Goal: Task Accomplishment & Management: Use online tool/utility

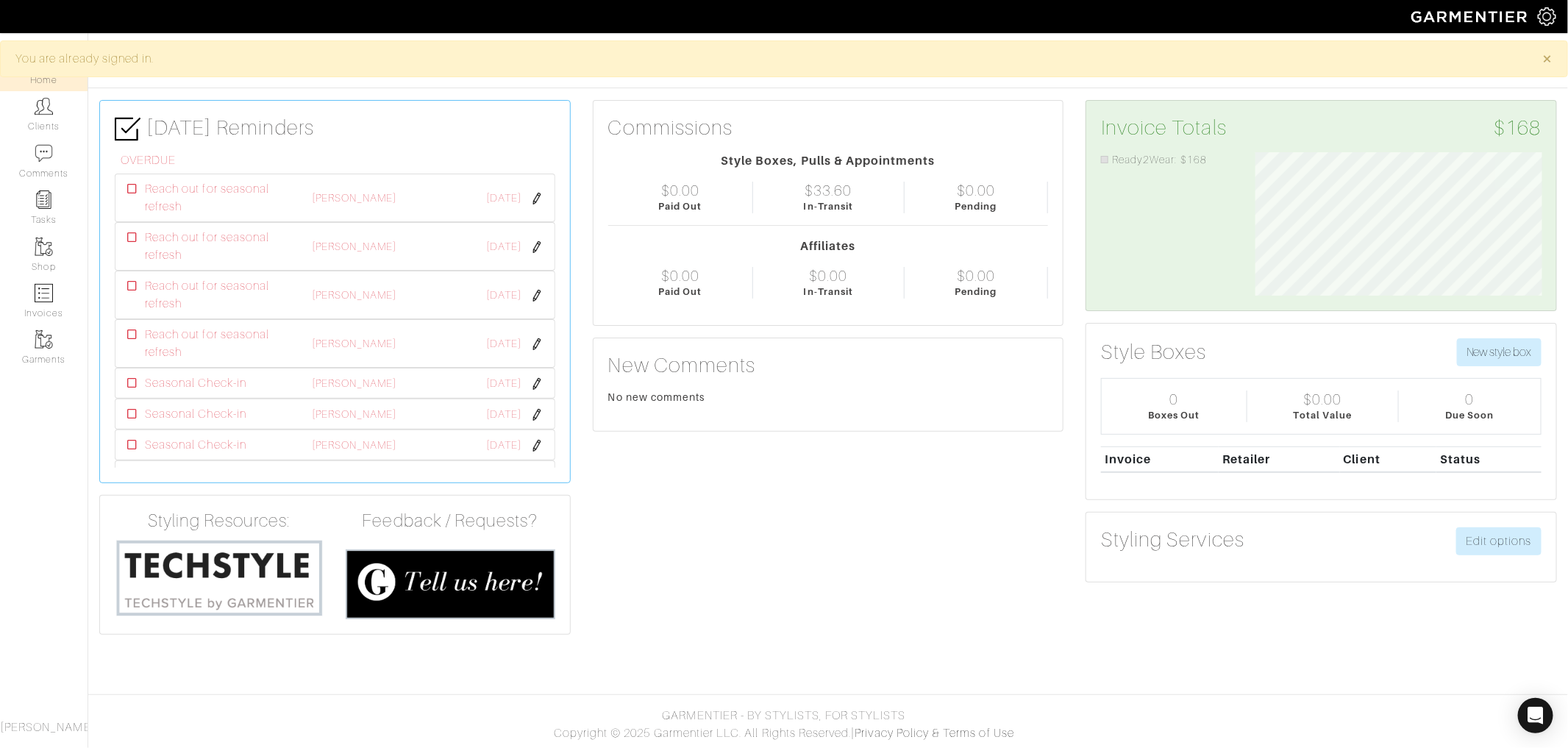
scroll to position [143, 308]
click at [62, 114] on link "Clients" at bounding box center [44, 114] width 88 height 47
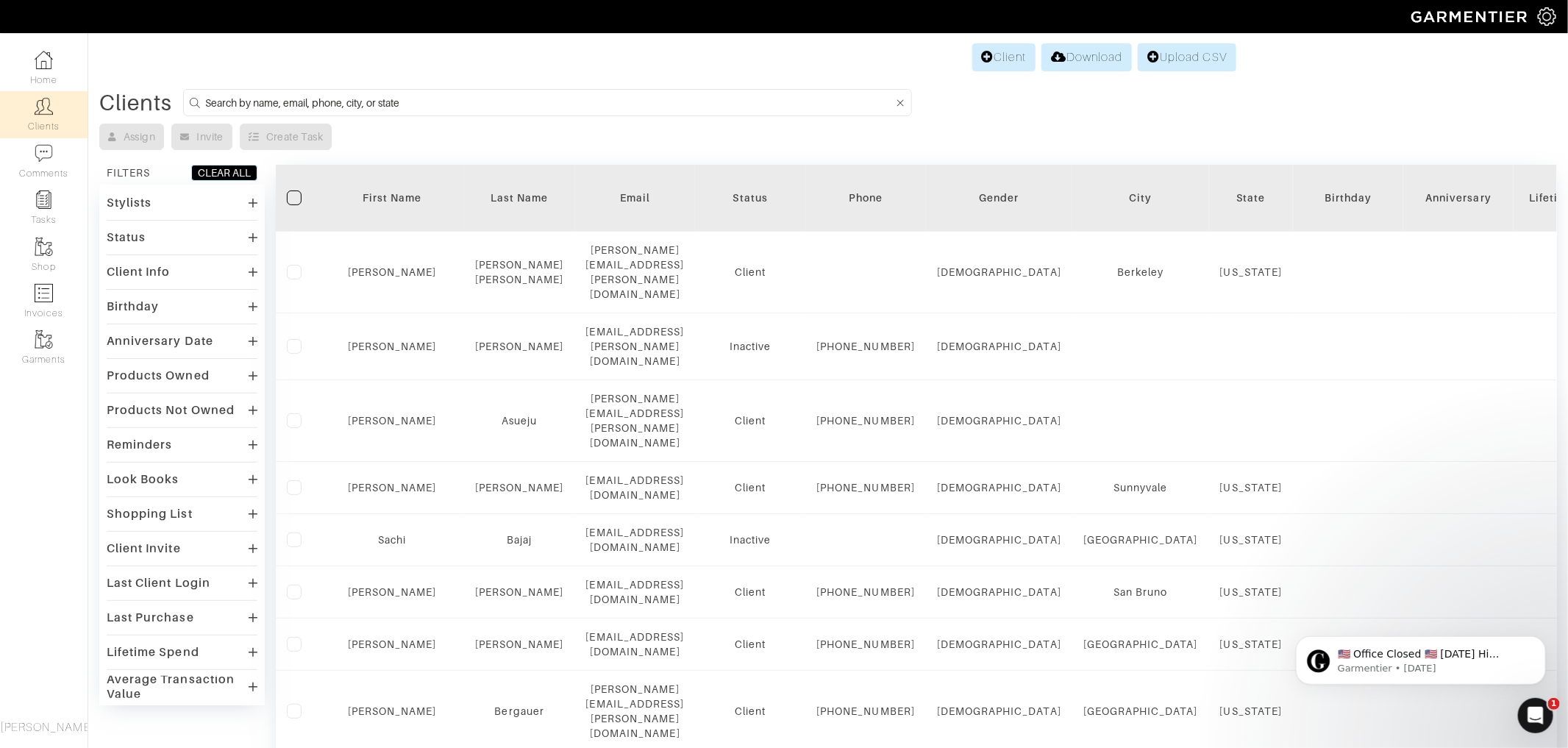
click at [419, 95] on input at bounding box center [549, 102] width 688 height 18
type input "pratima"
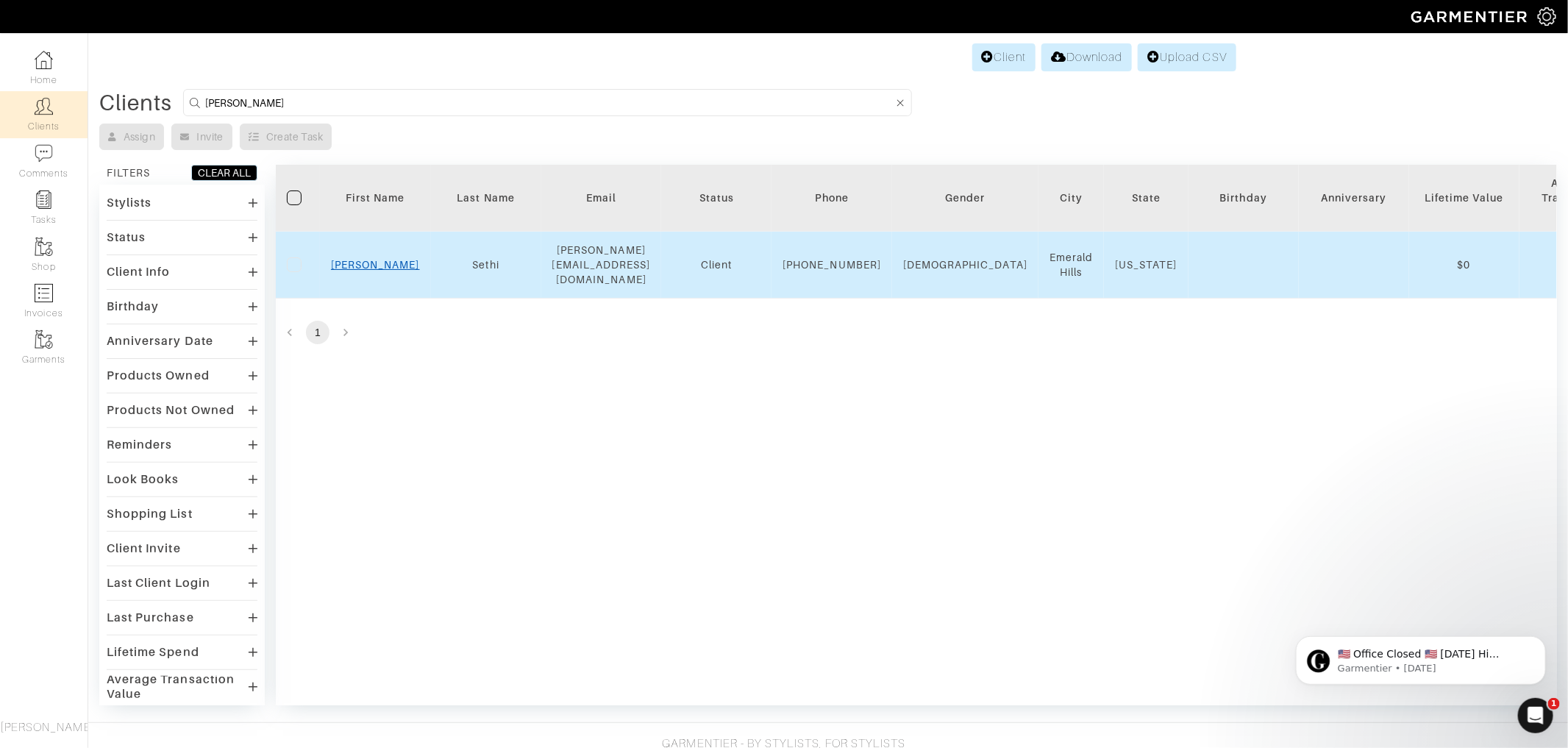
click at [376, 263] on link "Pratima" at bounding box center [375, 264] width 89 height 11
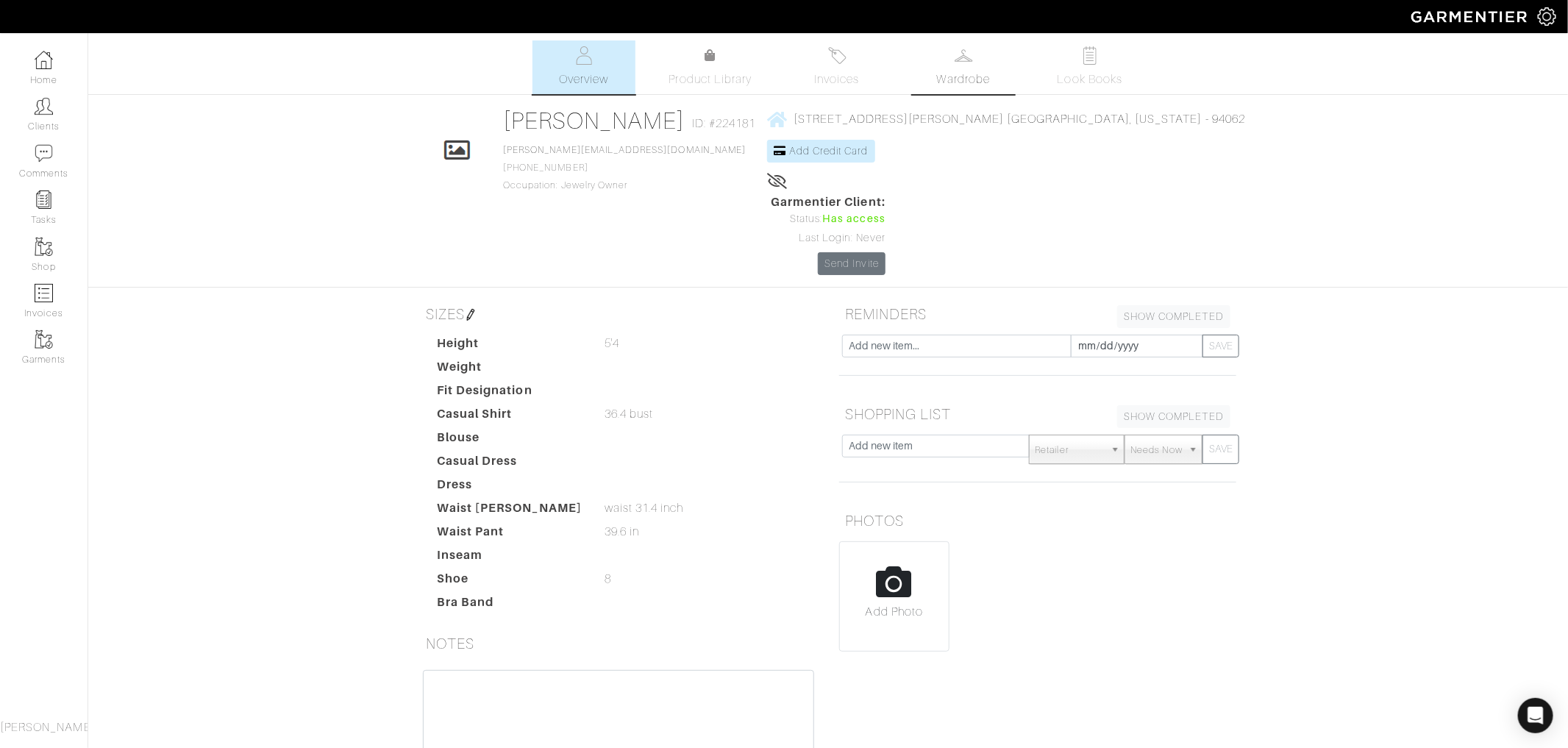
click at [967, 73] on span "Wardrobe" at bounding box center [963, 79] width 52 height 17
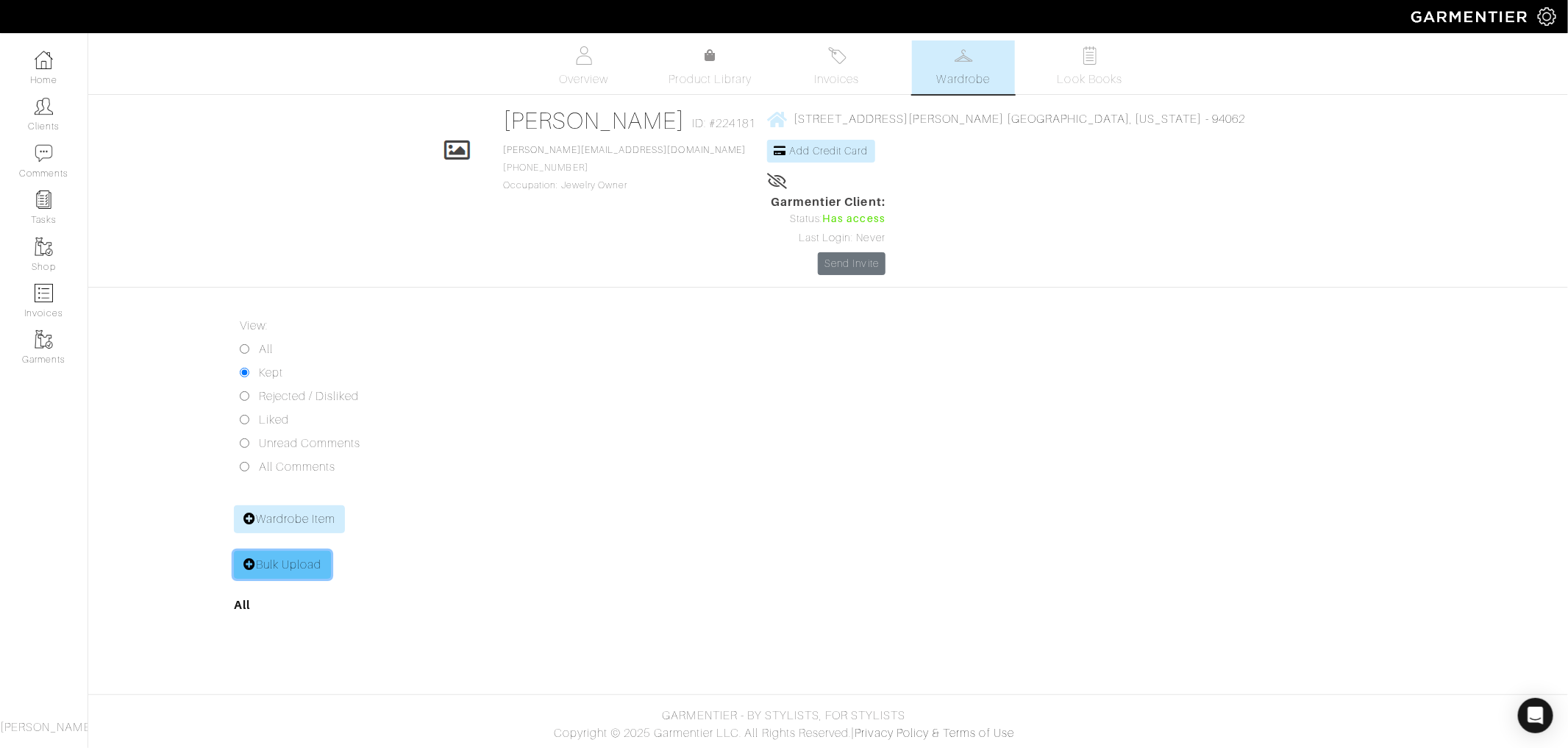
click at [284, 551] on link "Bulk Upload" at bounding box center [282, 564] width 97 height 28
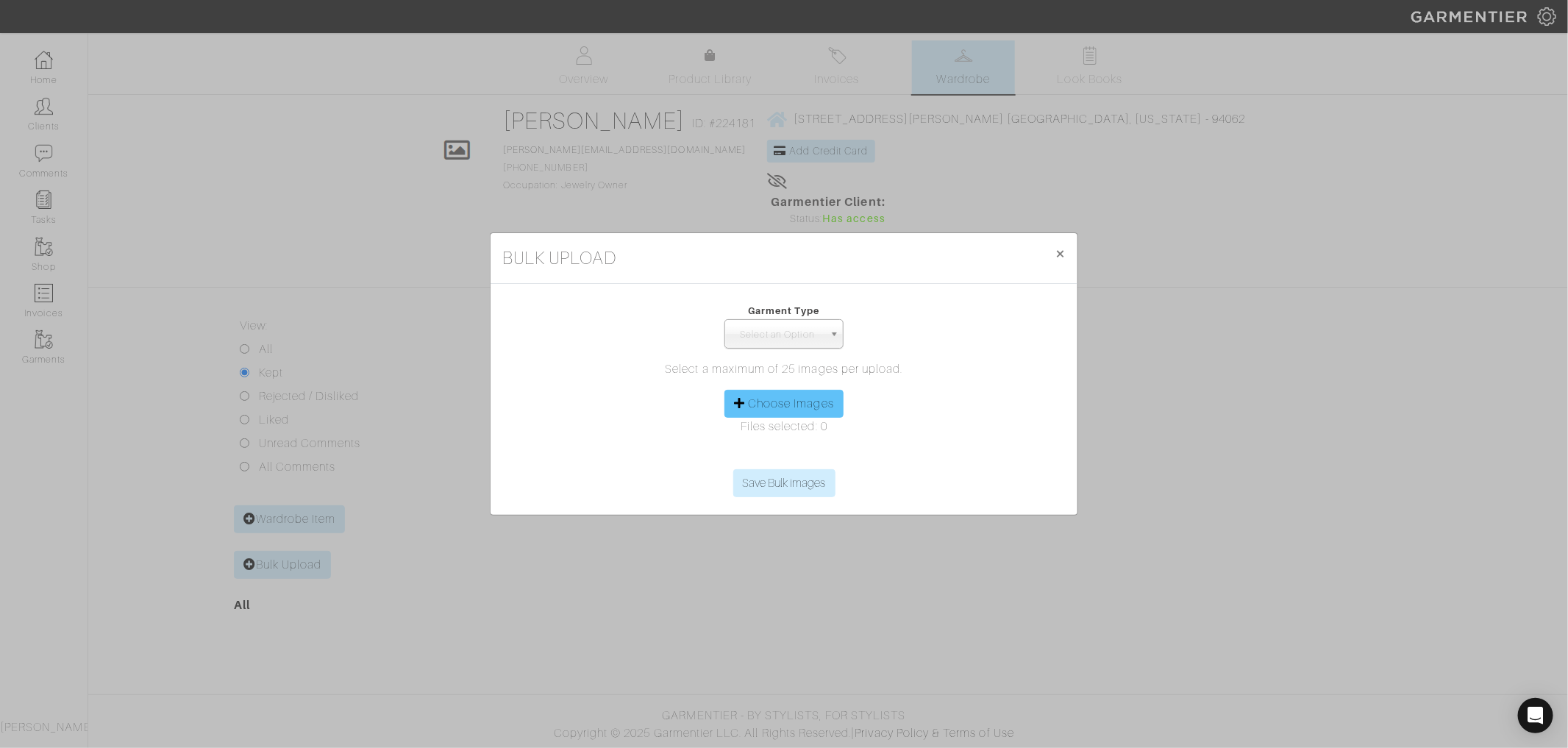
click at [786, 402] on label "Choose Images" at bounding box center [791, 404] width 86 height 17
click at [786, 447] on input "Choose Images" at bounding box center [784, 457] width 225 height 22
